Goal: Task Accomplishment & Management: Use online tool/utility

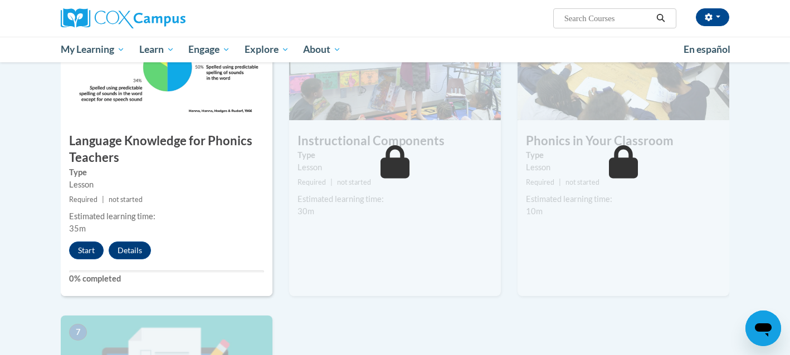
scroll to position [574, 0]
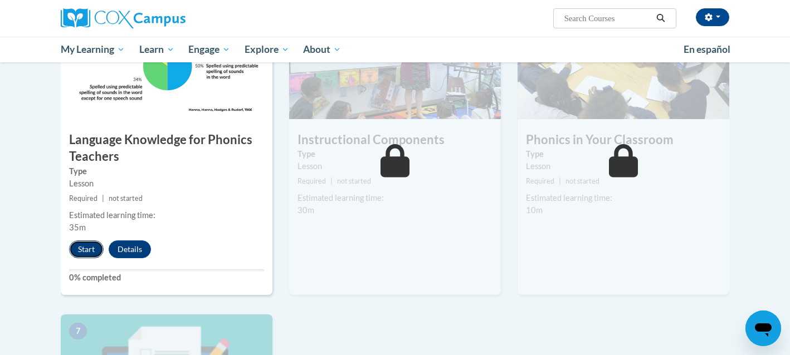
click at [85, 252] on button "Start" at bounding box center [86, 250] width 35 height 18
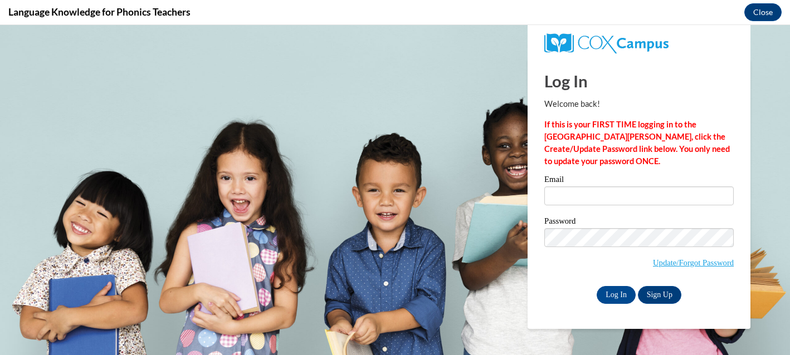
scroll to position [0, 0]
click at [580, 194] on input "Email" at bounding box center [638, 196] width 189 height 19
type input "[EMAIL_ADDRESS][DOMAIN_NAME]"
click at [617, 293] on input "Log In" at bounding box center [616, 295] width 39 height 18
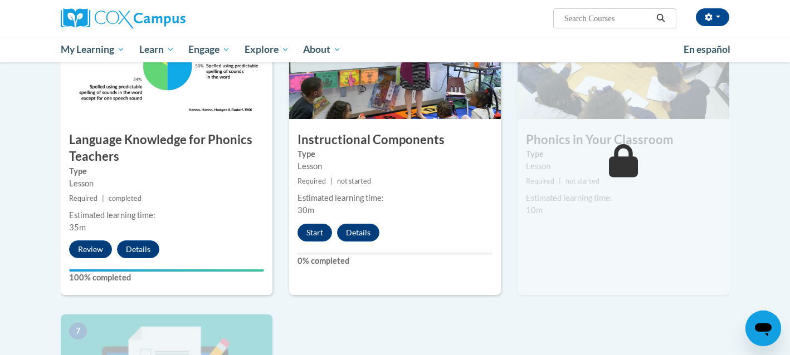
scroll to position [577, 0]
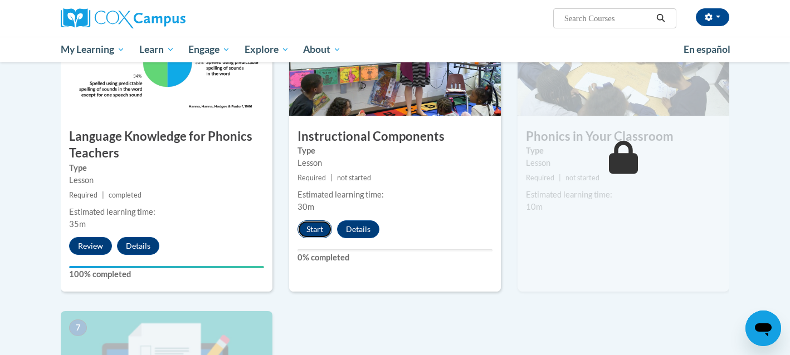
click at [314, 227] on button "Start" at bounding box center [314, 230] width 35 height 18
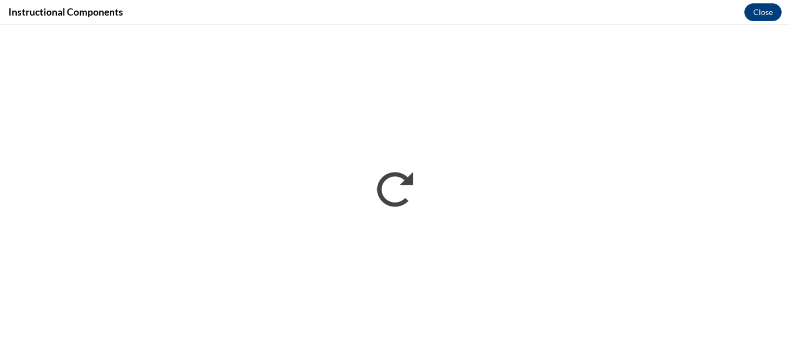
scroll to position [0, 0]
